Goal: Find specific page/section: Find specific page/section

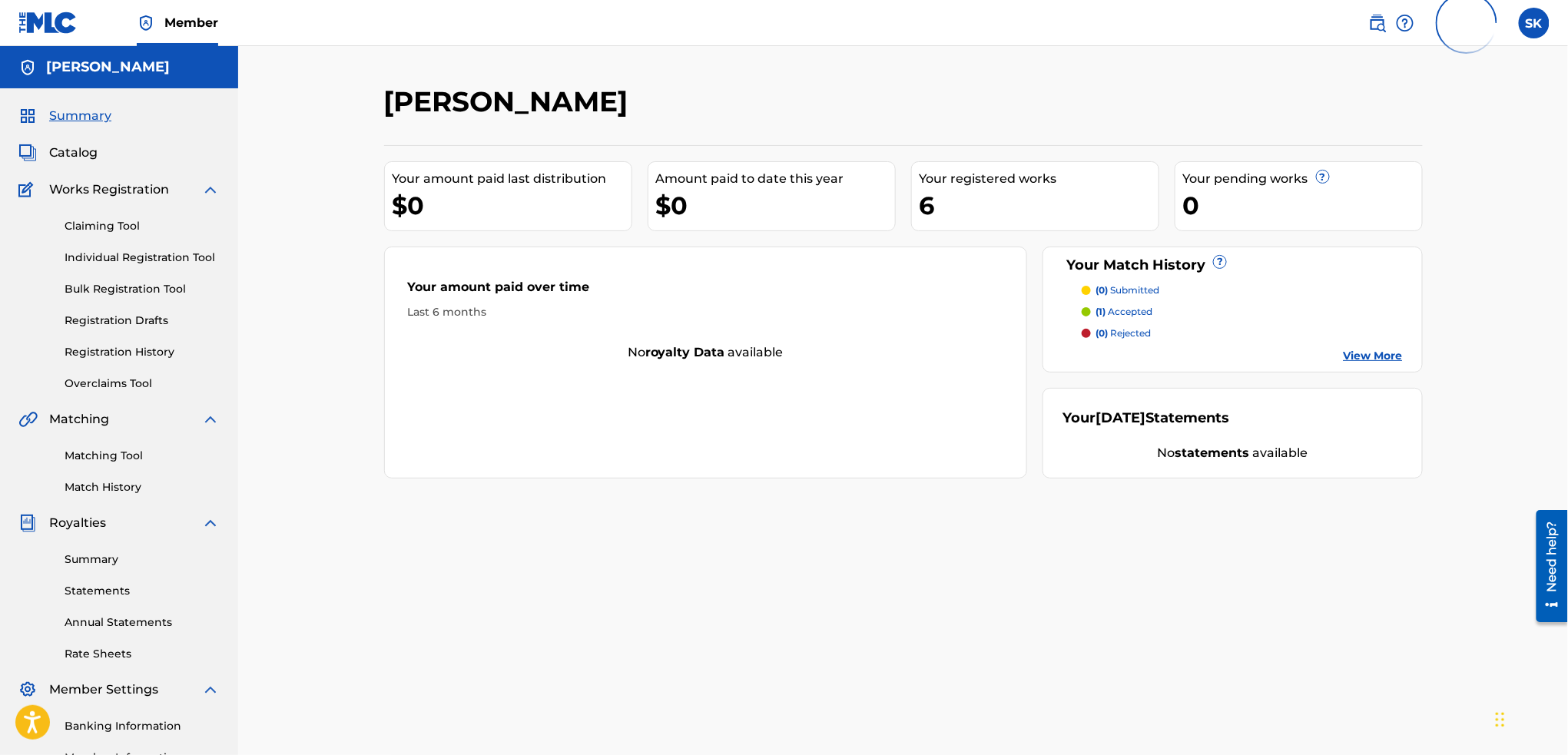
click at [1125, 309] on p "(1) accepted" at bounding box center [1124, 311] width 57 height 13
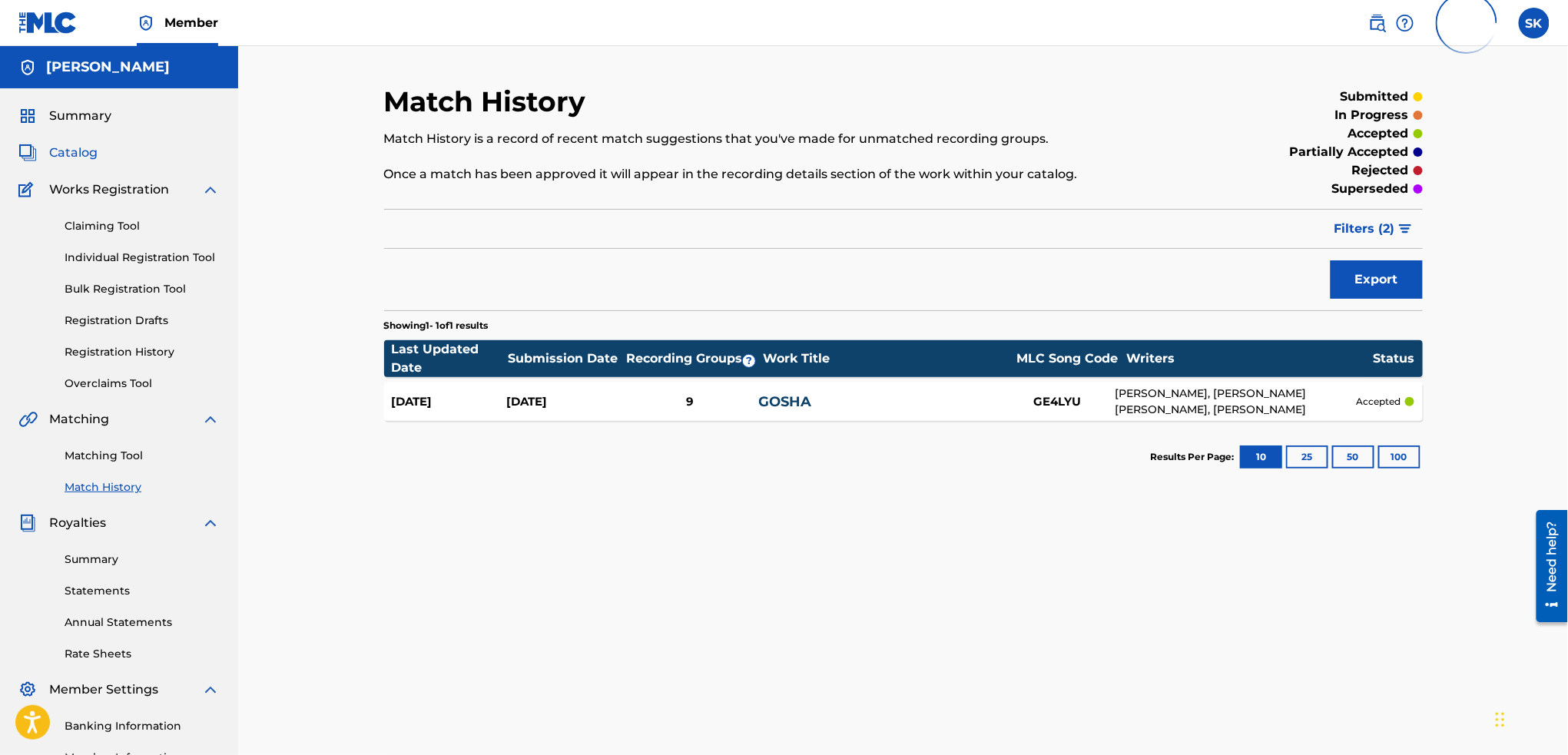
click at [91, 149] on span "Catalog" at bounding box center [73, 152] width 49 height 18
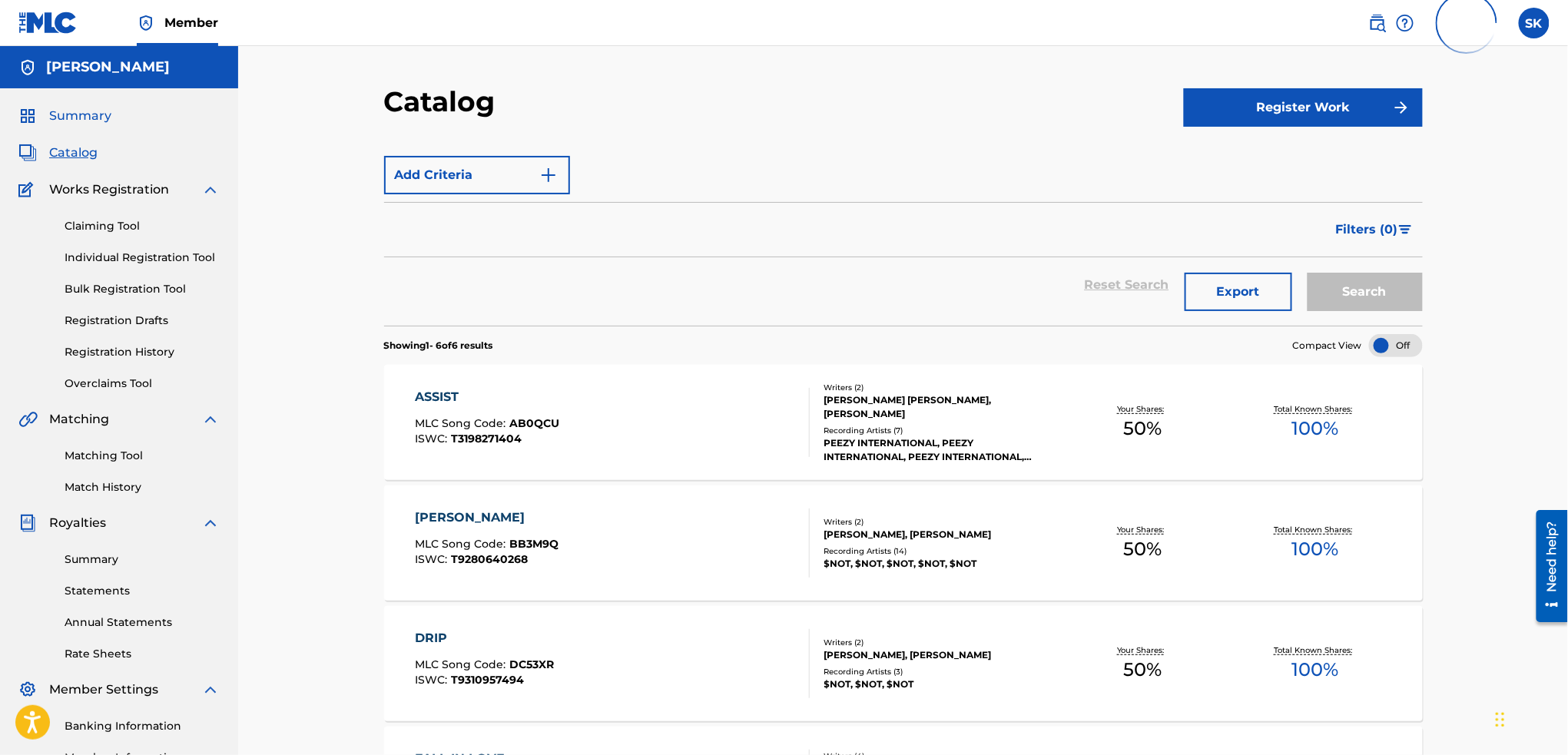
click at [91, 118] on span "Summary" at bounding box center [80, 115] width 62 height 18
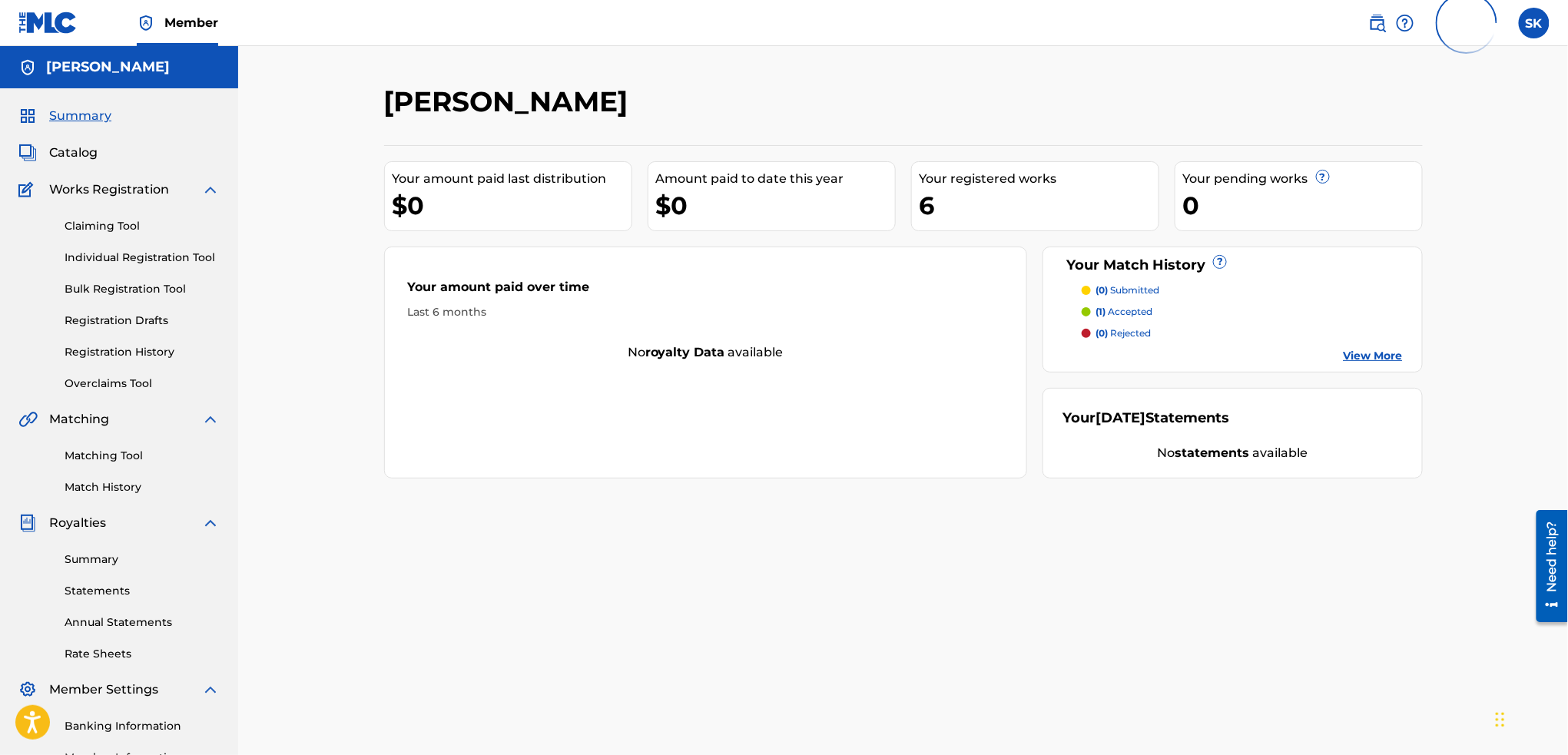
click at [750, 222] on div "$0" at bounding box center [775, 205] width 239 height 34
